Goal: Transaction & Acquisition: Purchase product/service

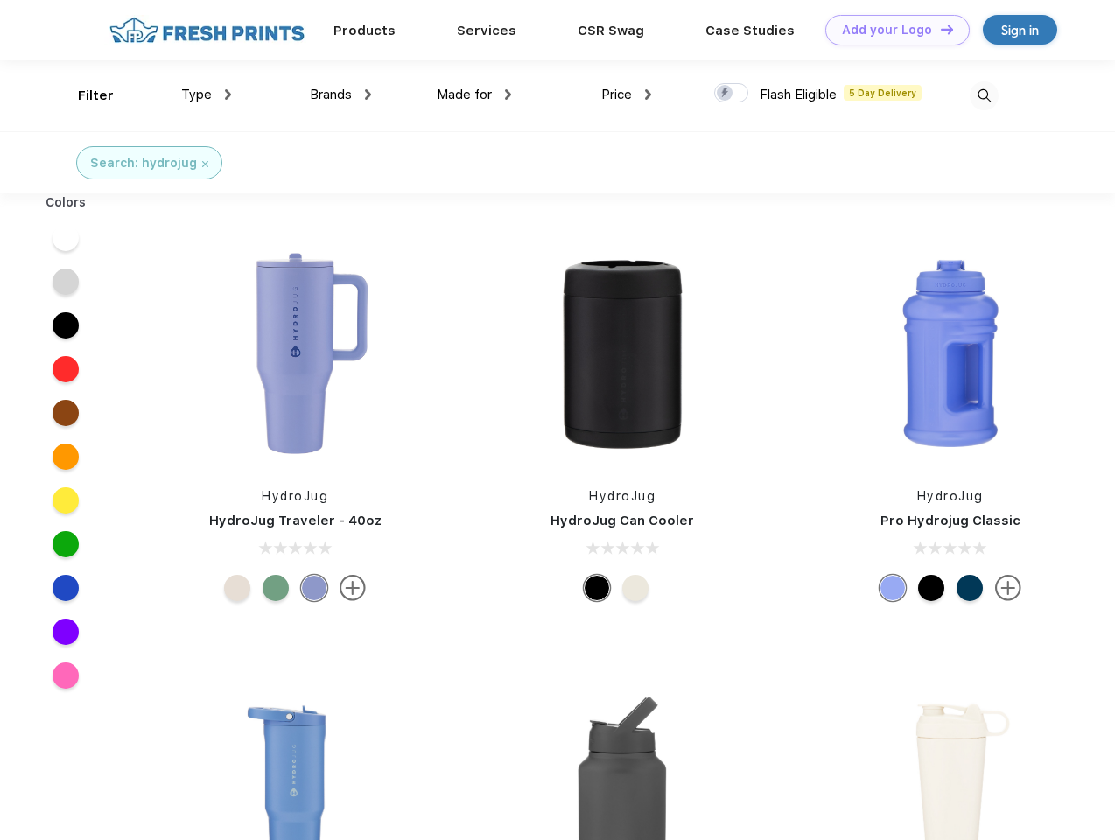
scroll to position [1, 0]
click at [891, 30] on link "Add your Logo Design Tool" at bounding box center [897, 30] width 144 height 31
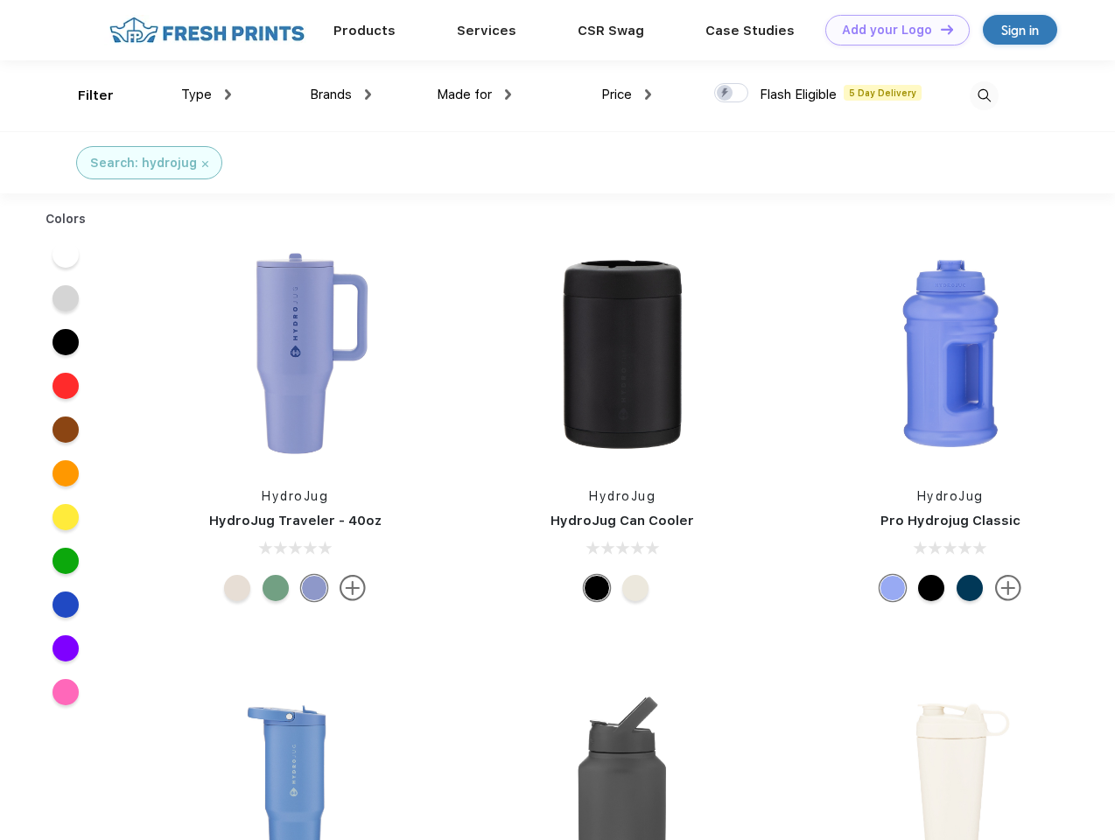
click at [0, 0] on div "Design Tool" at bounding box center [0, 0] width 0 height 0
click at [939, 29] on link "Add your Logo Design Tool" at bounding box center [897, 30] width 144 height 31
click at [84, 95] on div "Filter" at bounding box center [96, 96] width 36 height 20
click at [207, 95] on span "Type" at bounding box center [196, 95] width 31 height 16
click at [340, 95] on span "Brands" at bounding box center [331, 95] width 42 height 16
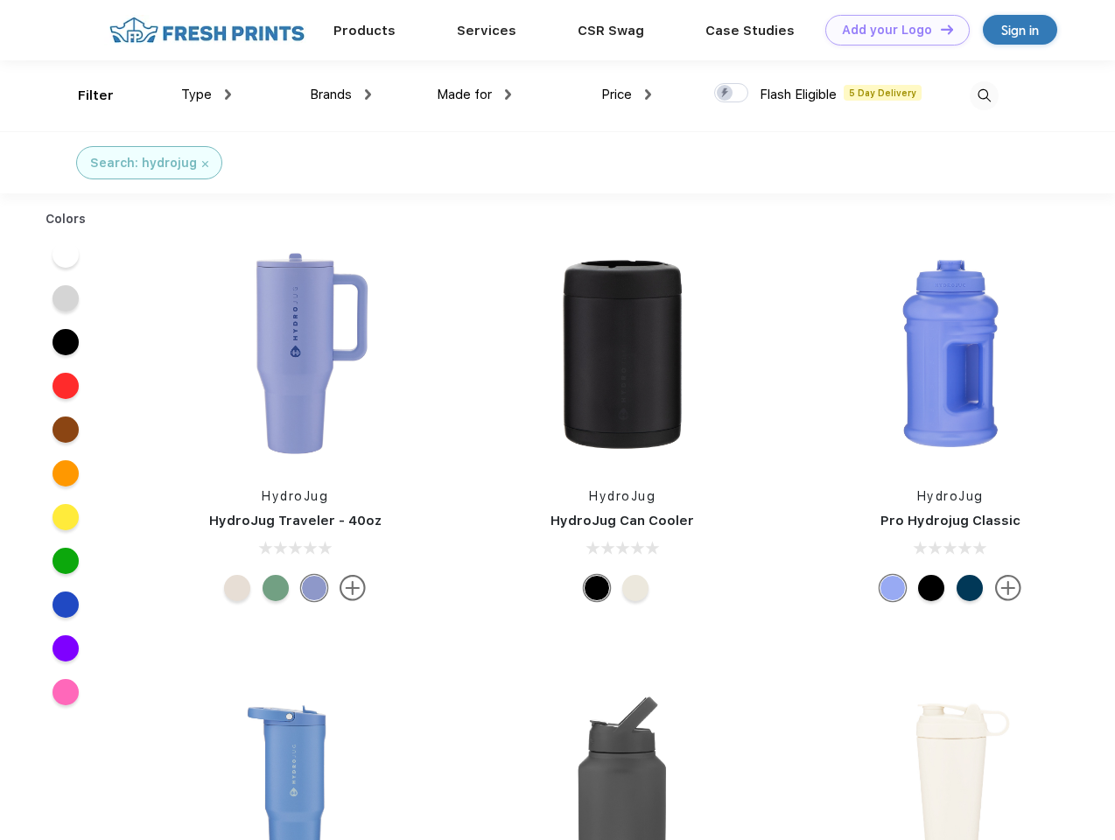
click at [474, 95] on span "Made for" at bounding box center [464, 95] width 55 height 16
click at [627, 95] on span "Price" at bounding box center [616, 95] width 31 height 16
click at [732, 94] on div at bounding box center [731, 92] width 34 height 19
click at [726, 94] on input "checkbox" at bounding box center [719, 87] width 11 height 11
click at [984, 95] on img at bounding box center [984, 95] width 29 height 29
